Goal: Task Accomplishment & Management: Use online tool/utility

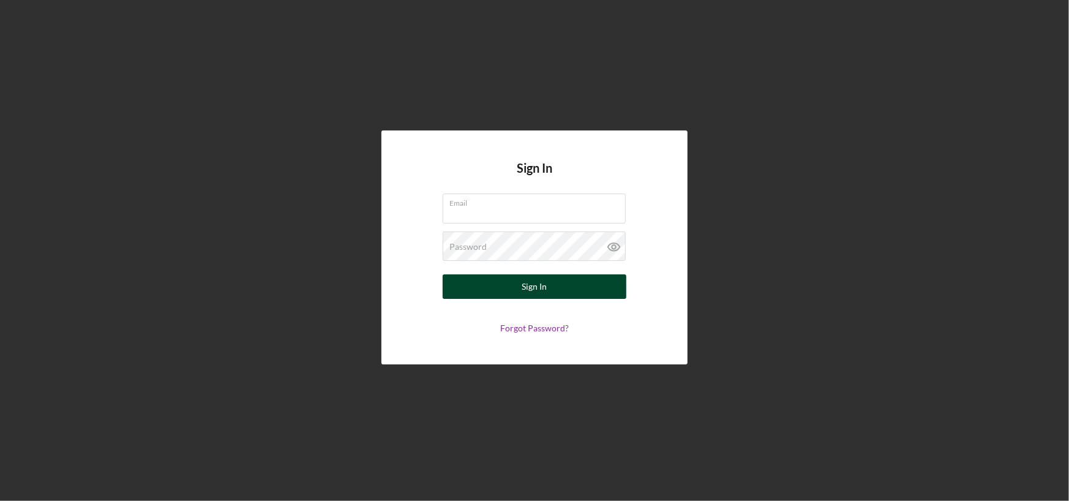
type input "[PERSON_NAME][EMAIL_ADDRESS][DOMAIN_NAME]"
click at [562, 287] on button "Sign In" at bounding box center [535, 286] width 184 height 24
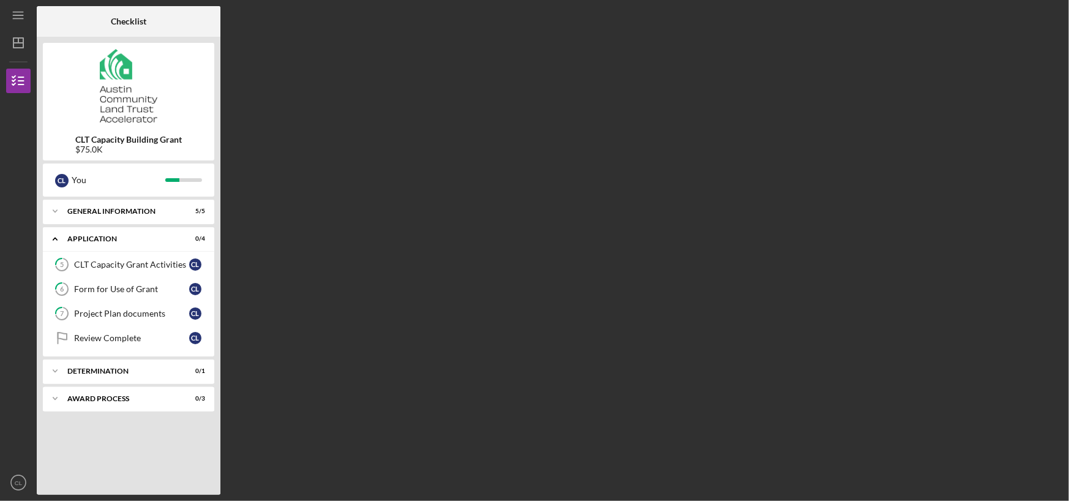
click at [289, 206] on div "Checklist CLT Capacity Building Grant $75.0K C L You Icon/Expander General Info…" at bounding box center [550, 250] width 1026 height 489
